Goal: Task Accomplishment & Management: Manage account settings

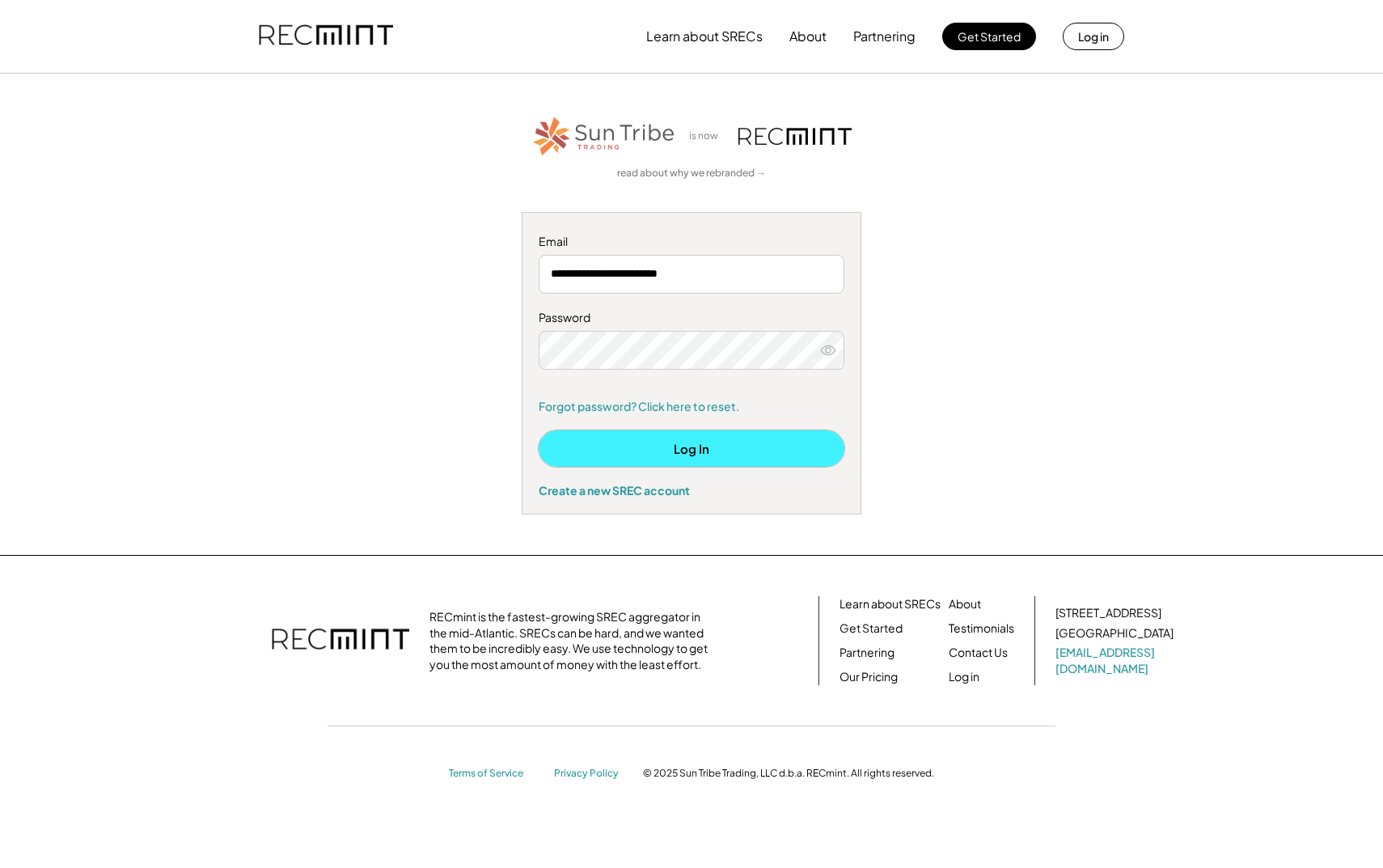
click at [710, 450] on button "Log In" at bounding box center [692, 448] width 306 height 36
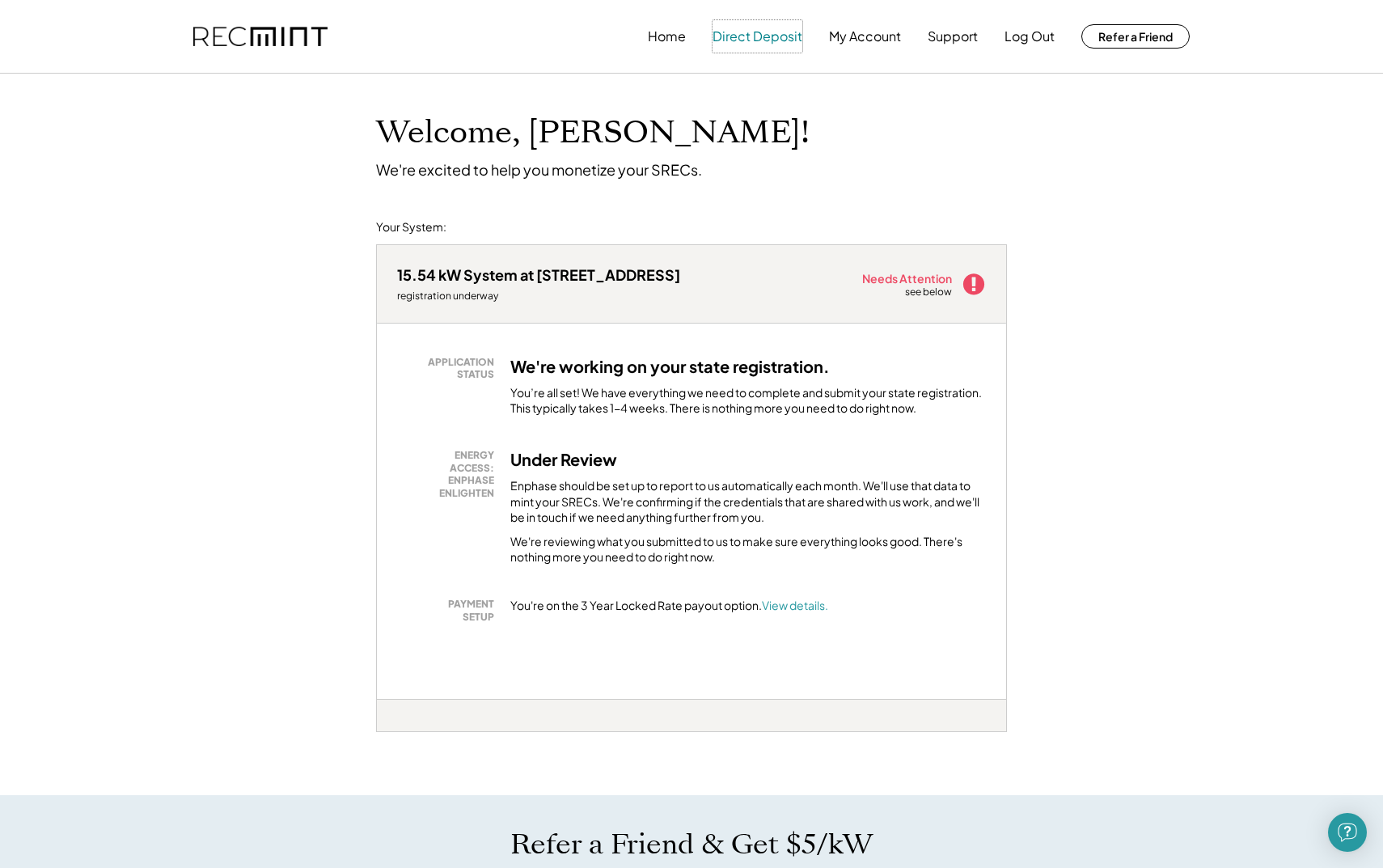
click at [747, 47] on button "Direct Deposit" at bounding box center [757, 36] width 90 height 33
